Goal: Check status: Check status

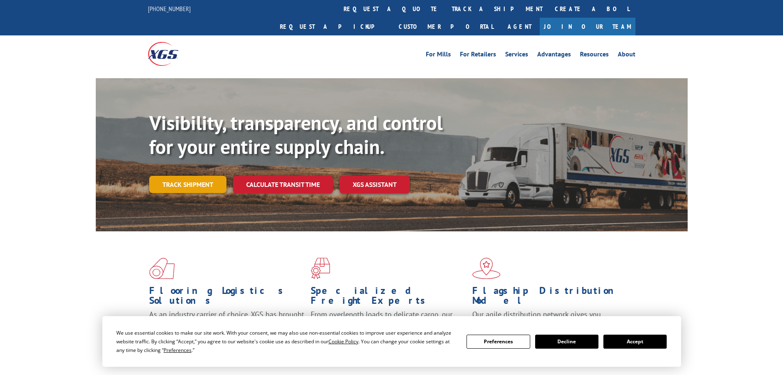
click at [184, 181] on div "Visibility, transparency, and control for your entire supply chain. Track shipm…" at bounding box center [418, 168] width 539 height 115
click at [190, 176] on link "Track shipment" at bounding box center [187, 184] width 77 height 17
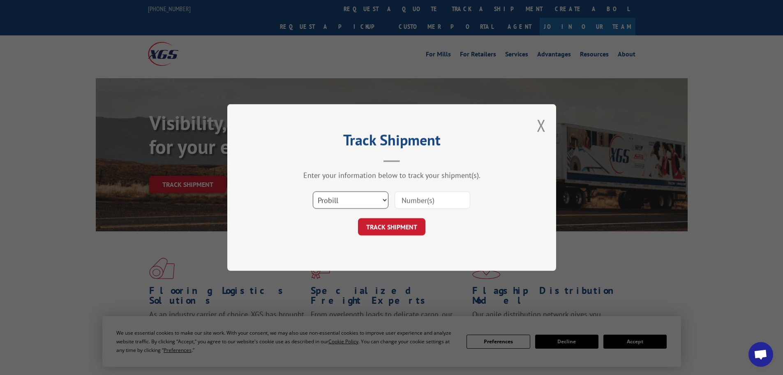
click at [365, 201] on select "Select category... Probill BOL PO" at bounding box center [351, 199] width 76 height 17
select select "bol"
click at [313, 191] on select "Select category... Probill BOL PO" at bounding box center [351, 199] width 76 height 17
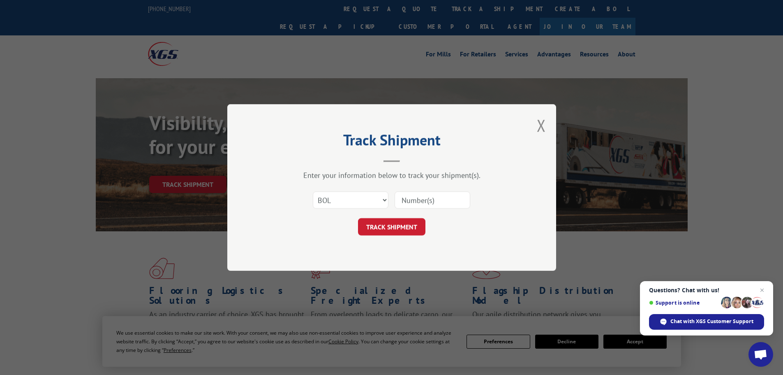
paste input "477421"
type input "477421"
click at [387, 225] on button "TRACK SHIPMENT" at bounding box center [391, 226] width 67 height 17
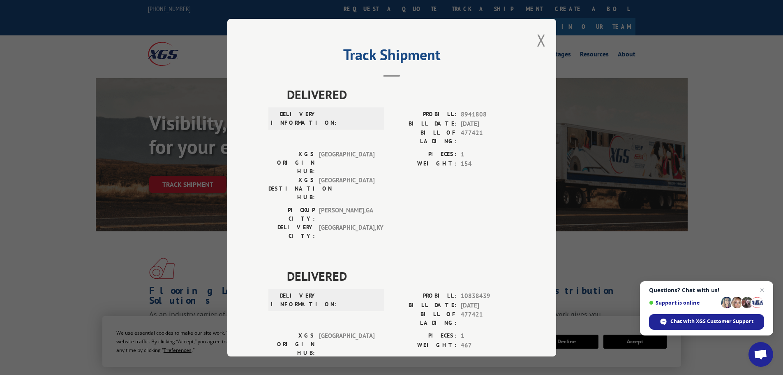
drag, startPoint x: 538, startPoint y: 38, endPoint x: 530, endPoint y: 44, distance: 9.5
click at [538, 39] on button "Close modal" at bounding box center [541, 40] width 9 height 22
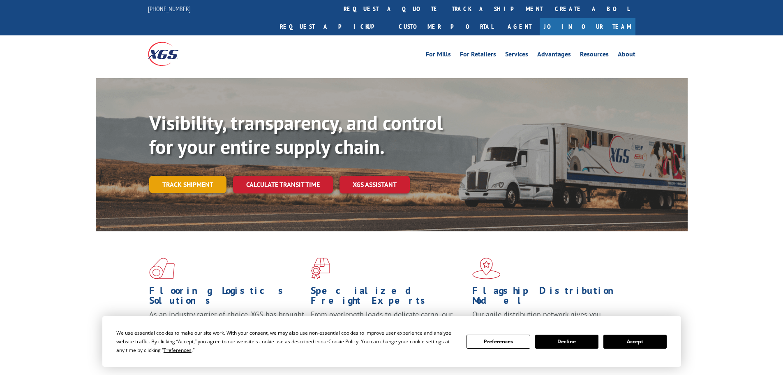
click at [205, 176] on link "Track shipment" at bounding box center [187, 184] width 77 height 17
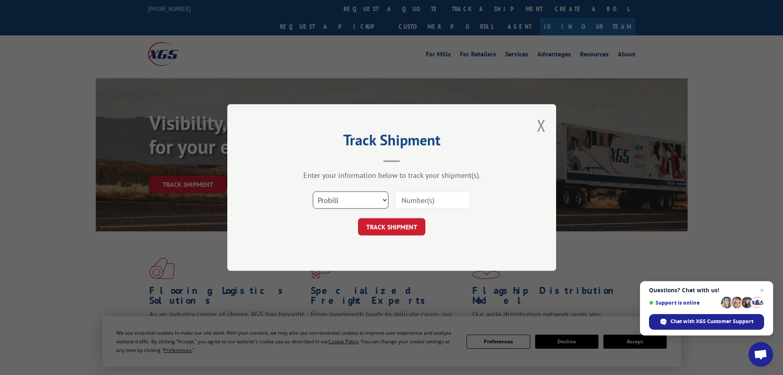
click at [364, 194] on select "Select category... Probill BOL PO" at bounding box center [351, 199] width 76 height 17
select select "bol"
click at [313, 191] on select "Select category... Probill BOL PO" at bounding box center [351, 199] width 76 height 17
click at [449, 200] on input at bounding box center [433, 199] width 76 height 17
paste input "5562609"
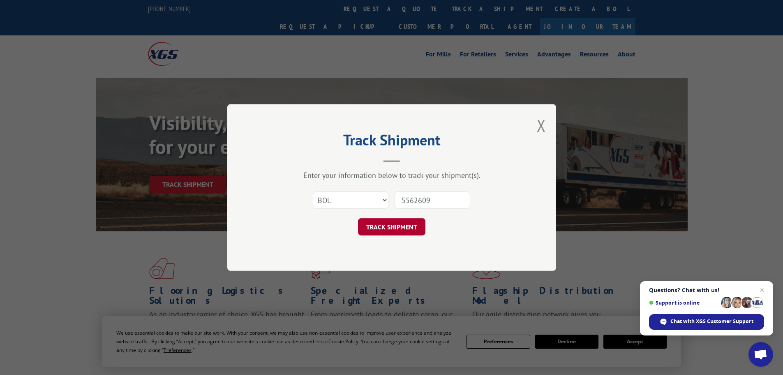
type input "5562609"
click at [404, 234] on button "TRACK SHIPMENT" at bounding box center [391, 226] width 67 height 17
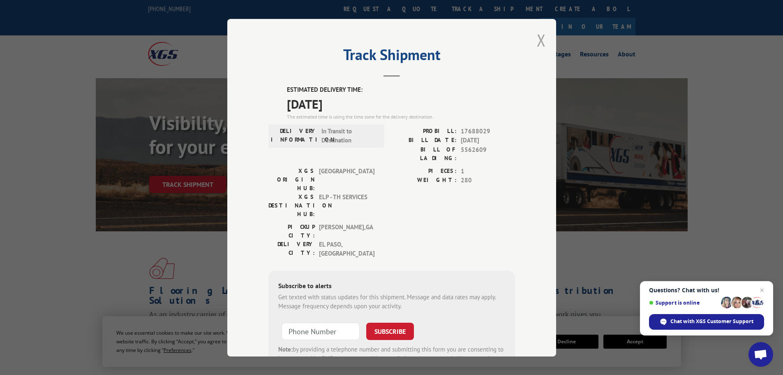
click at [537, 46] on button "Close modal" at bounding box center [541, 40] width 9 height 22
